Goal: Task Accomplishment & Management: Manage account settings

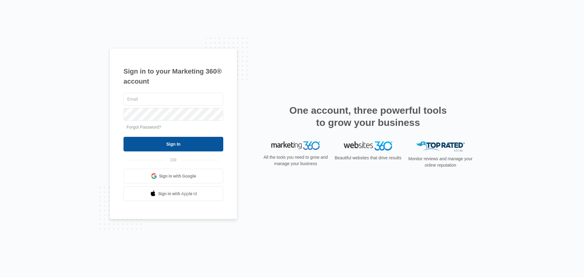
type input "[EMAIL_ADDRESS][DOMAIN_NAME]"
click at [162, 144] on input "Sign In" at bounding box center [173, 144] width 100 height 15
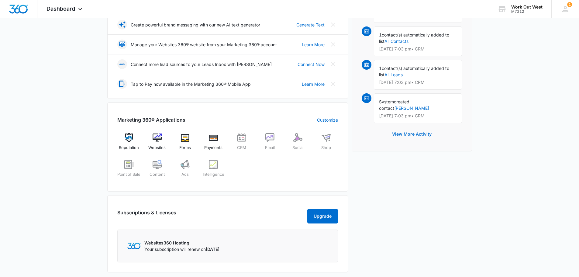
scroll to position [152, 0]
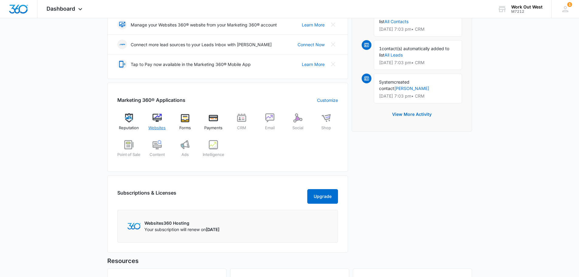
click at [156, 122] on img at bounding box center [157, 117] width 9 height 9
